Goal: Find specific page/section: Find specific page/section

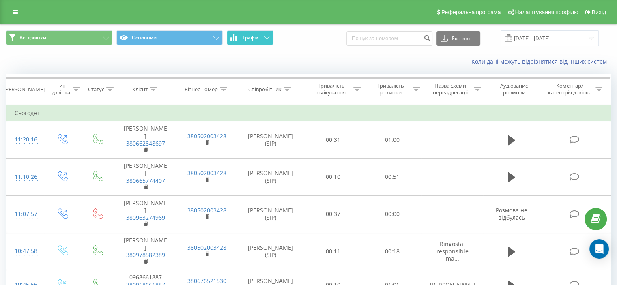
click at [256, 36] on span "Графік" at bounding box center [251, 38] width 16 height 6
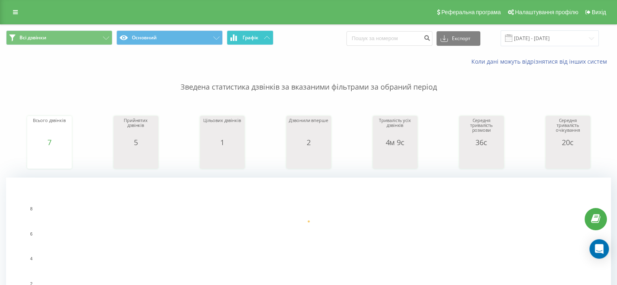
click at [266, 35] on button "Графік" at bounding box center [250, 37] width 47 height 15
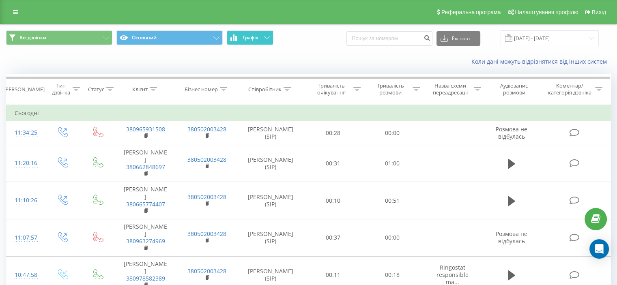
click at [266, 40] on button "Графік" at bounding box center [250, 37] width 47 height 15
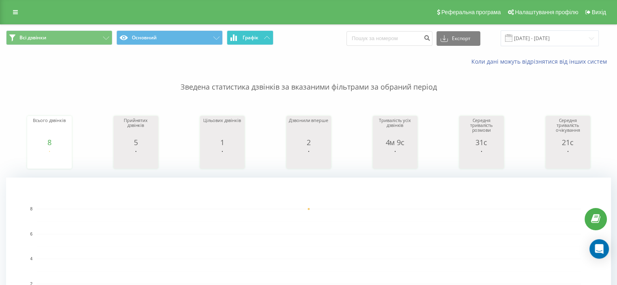
click at [266, 40] on button "Графік" at bounding box center [250, 37] width 47 height 15
